Goal: Task Accomplishment & Management: Manage account settings

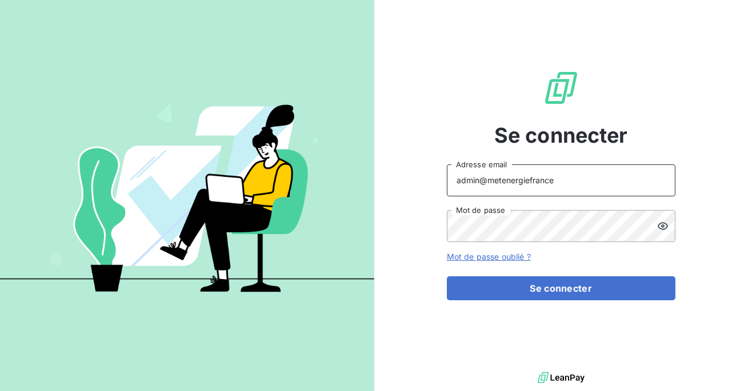
click at [571, 181] on input "admin@metenergiefrance" at bounding box center [561, 180] width 228 height 32
type input "admin@leuze"
click at [447, 276] on button "Se connecter" at bounding box center [561, 288] width 228 height 24
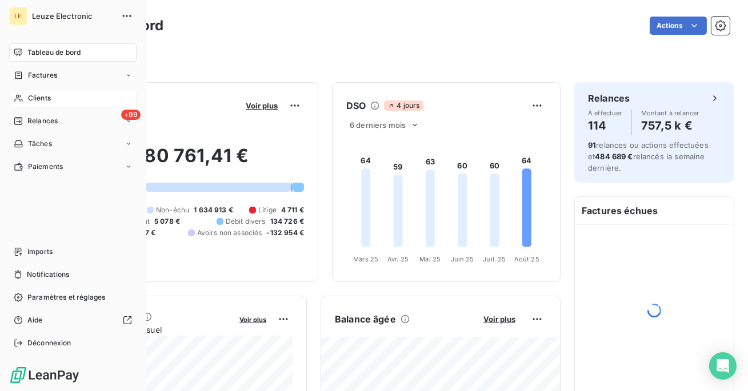
click at [25, 94] on div "Clients" at bounding box center [72, 98] width 127 height 18
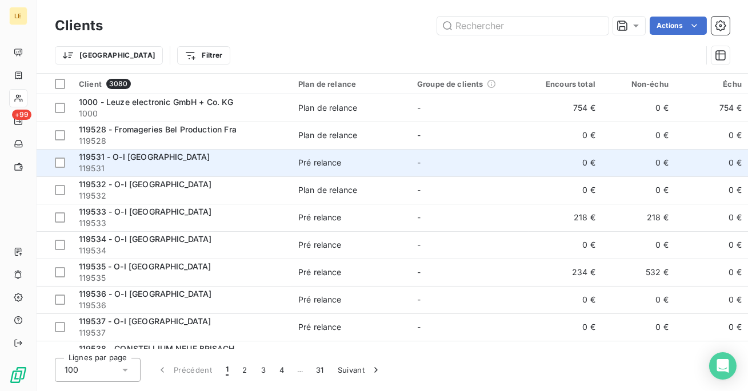
click at [298, 150] on td "Pré relance" at bounding box center [350, 162] width 119 height 27
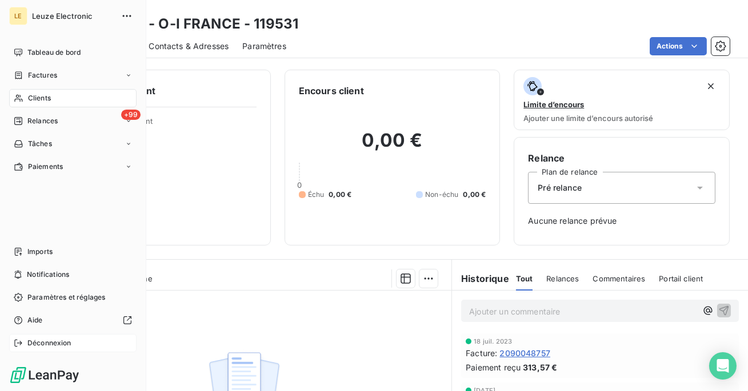
click at [40, 342] on span "Déconnexion" at bounding box center [49, 343] width 44 height 10
